Goal: Information Seeking & Learning: Learn about a topic

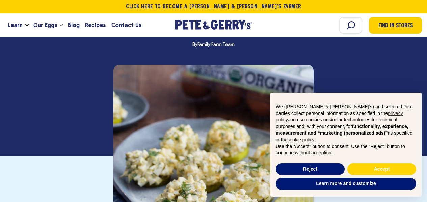
scroll to position [169, 0]
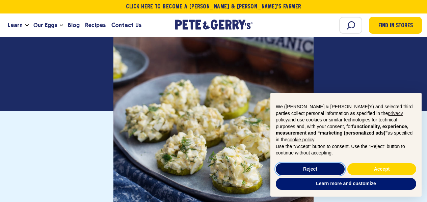
click at [314, 168] on button "Reject" at bounding box center [310, 169] width 69 height 12
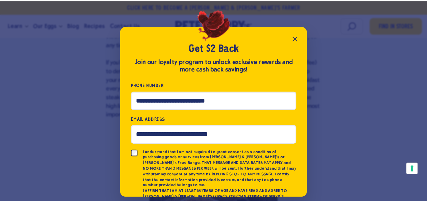
scroll to position [30, 0]
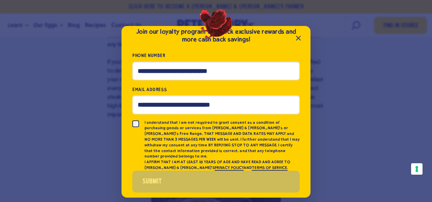
click at [298, 38] on icon "Close popup" at bounding box center [298, 38] width 4 height 4
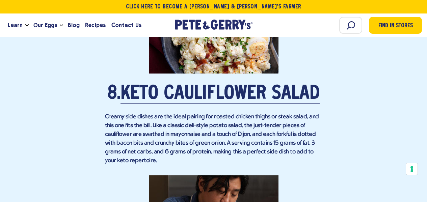
scroll to position [2632, 0]
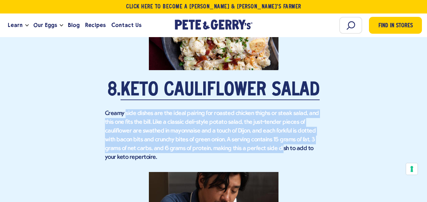
drag, startPoint x: 126, startPoint y: 114, endPoint x: 262, endPoint y: 147, distance: 141.1
click at [262, 147] on p "Creamy side dishes are the ideal pairing for roasted chicken thighs or steak sa…" at bounding box center [213, 135] width 217 height 53
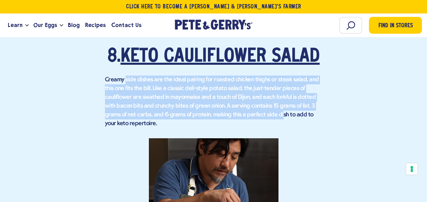
click at [250, 54] on link "Keto Cauliflower Salad" at bounding box center [219, 57] width 199 height 19
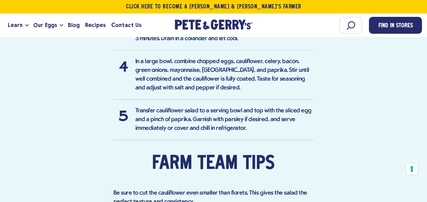
scroll to position [532, 0]
